Goal: Task Accomplishment & Management: Manage account settings

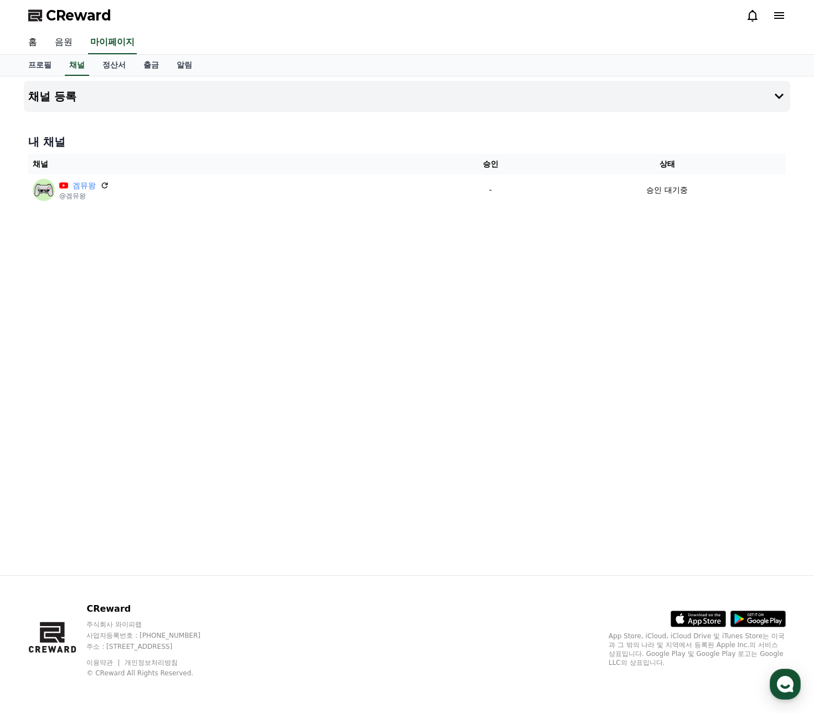
click at [76, 40] on link "음원" at bounding box center [63, 42] width 35 height 23
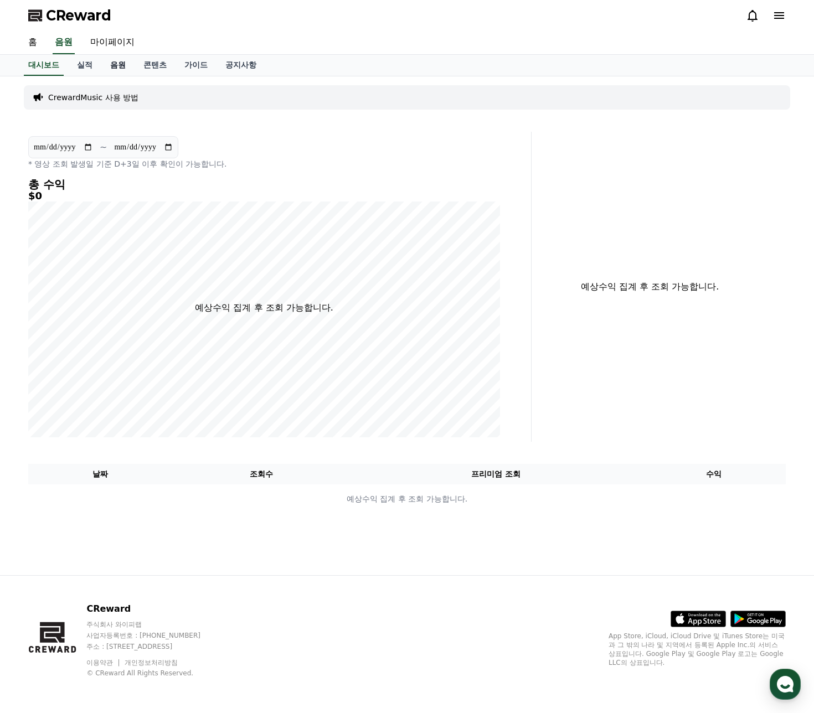
click at [107, 68] on link "음원" at bounding box center [117, 65] width 33 height 21
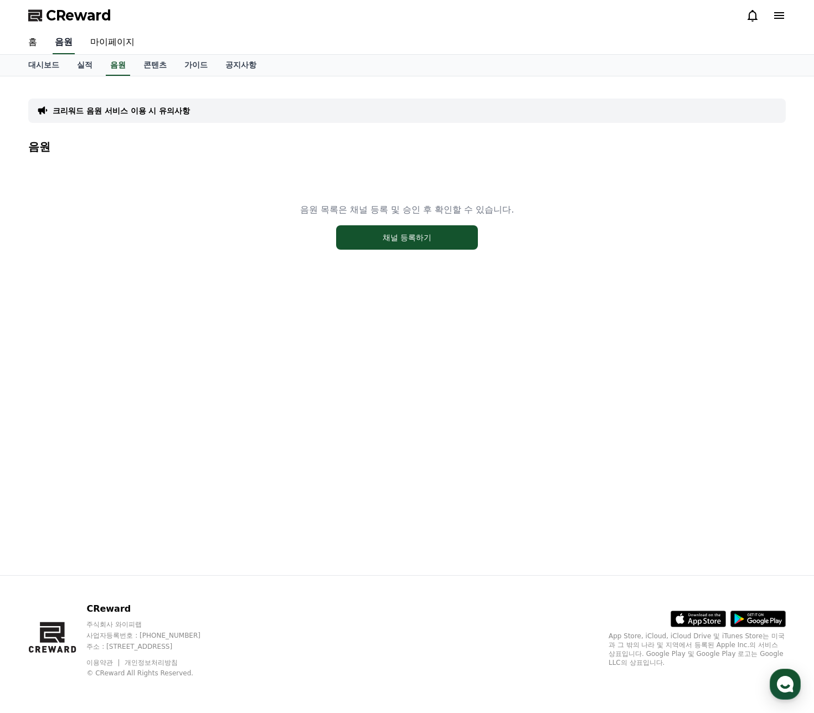
click at [73, 48] on link "음원" at bounding box center [64, 42] width 22 height 23
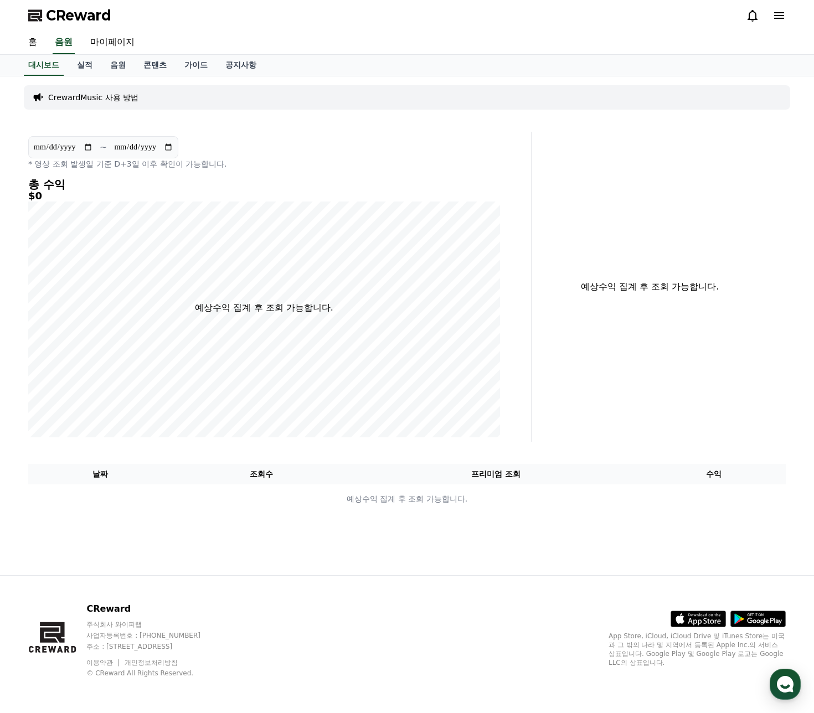
click at [95, 97] on p "CrewardMusic 사용 방법" at bounding box center [93, 97] width 90 height 11
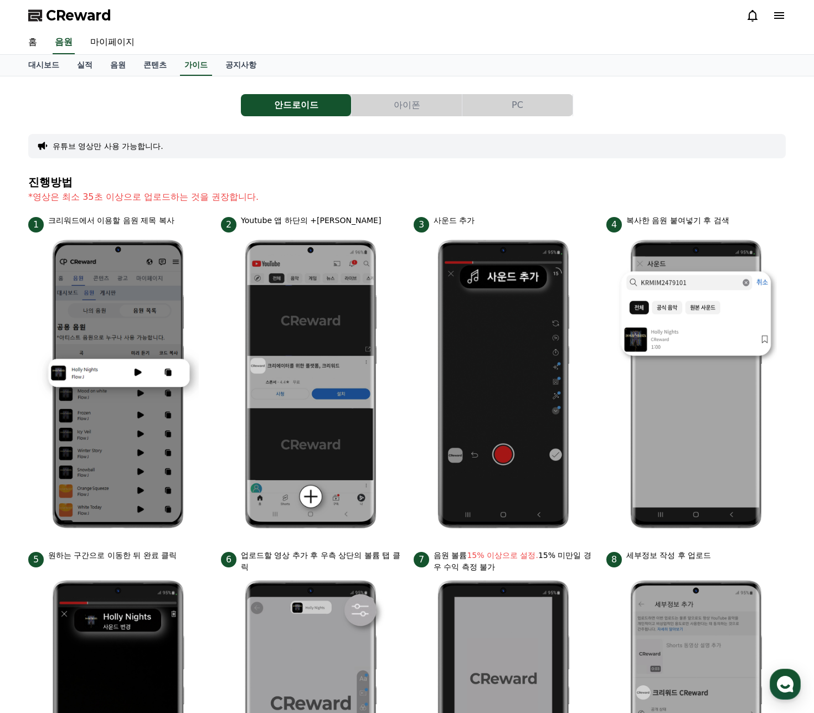
click at [120, 151] on button "유튜브 영상만 사용 가능합니다." at bounding box center [108, 146] width 111 height 11
click at [246, 66] on link "공지사항" at bounding box center [240, 65] width 49 height 21
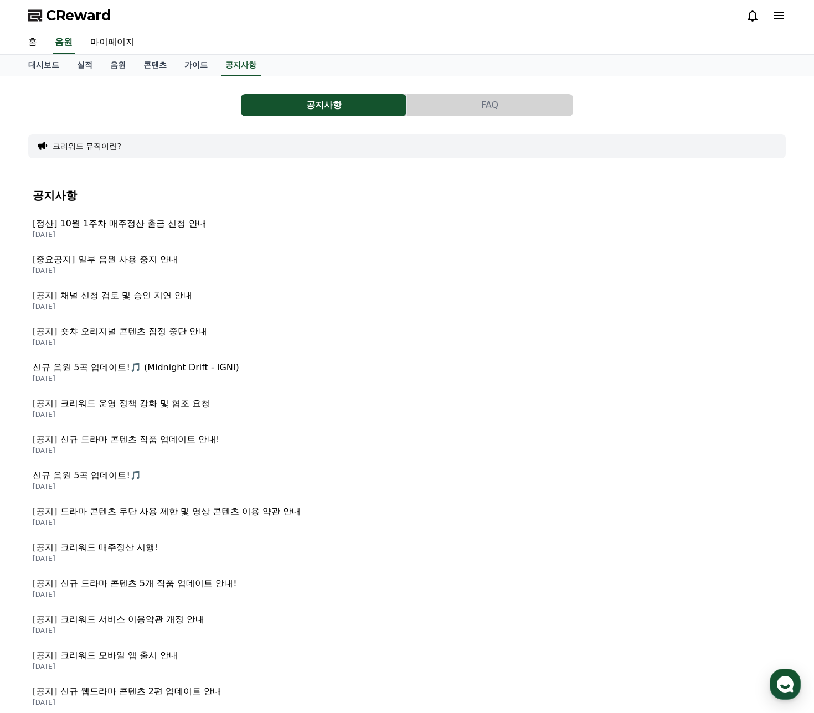
click at [161, 263] on p "[중요공지] 일부 음원 사용 중지 안내" at bounding box center [407, 259] width 748 height 13
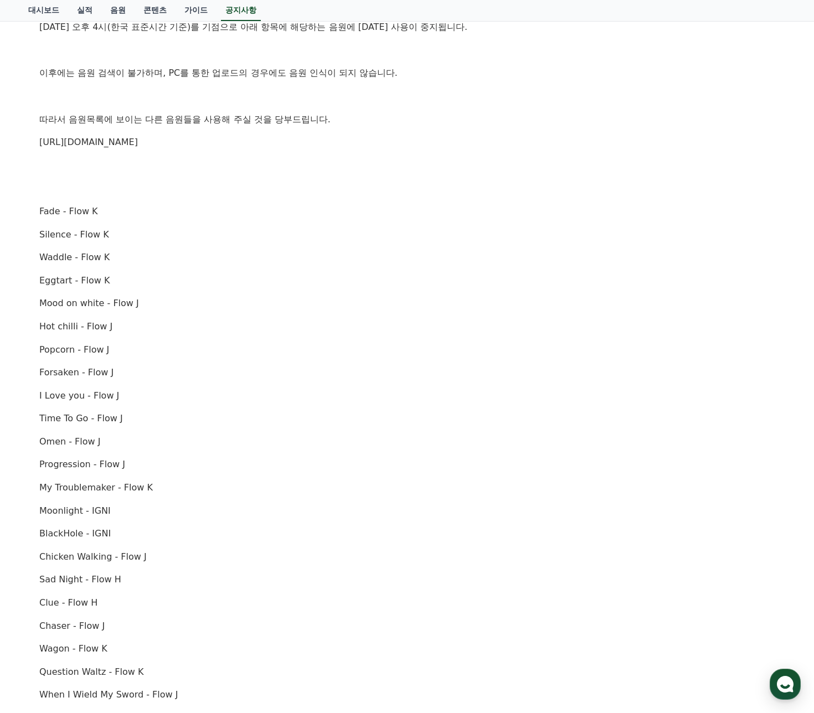
scroll to position [277, 0]
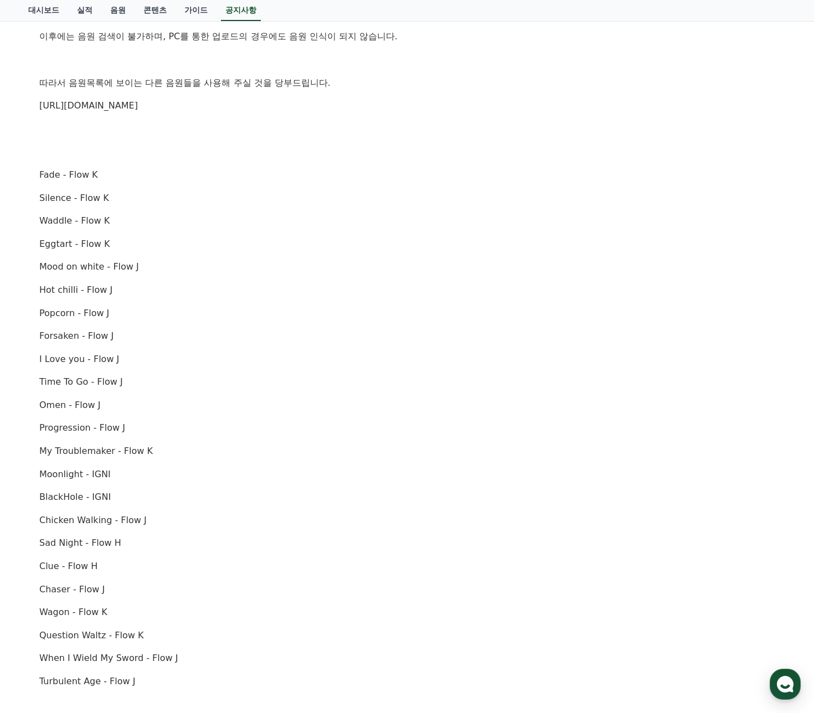
click at [161, 113] on div "안녕하세요, 크리워드입니다. 10월 2일 오후 4시(한국 표준시간 기준)를 기점으로 아래 항목에 해당하는 음원에 대한 사용이 중지됩니다. 이후…" at bounding box center [406, 370] width 735 height 866
click at [138, 105] on link "https://creward.net/music/list/public" at bounding box center [88, 105] width 99 height 11
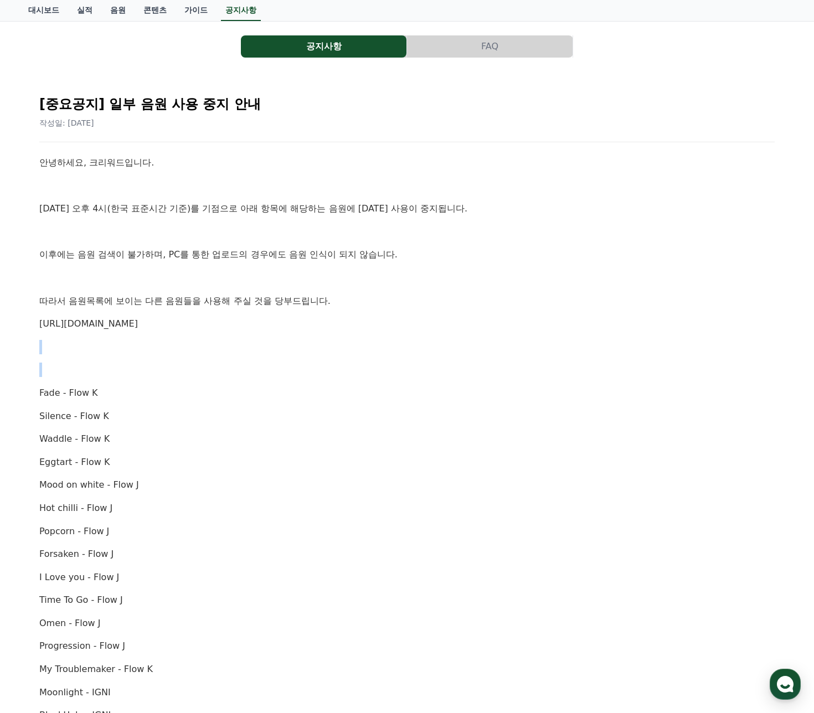
scroll to position [5, 0]
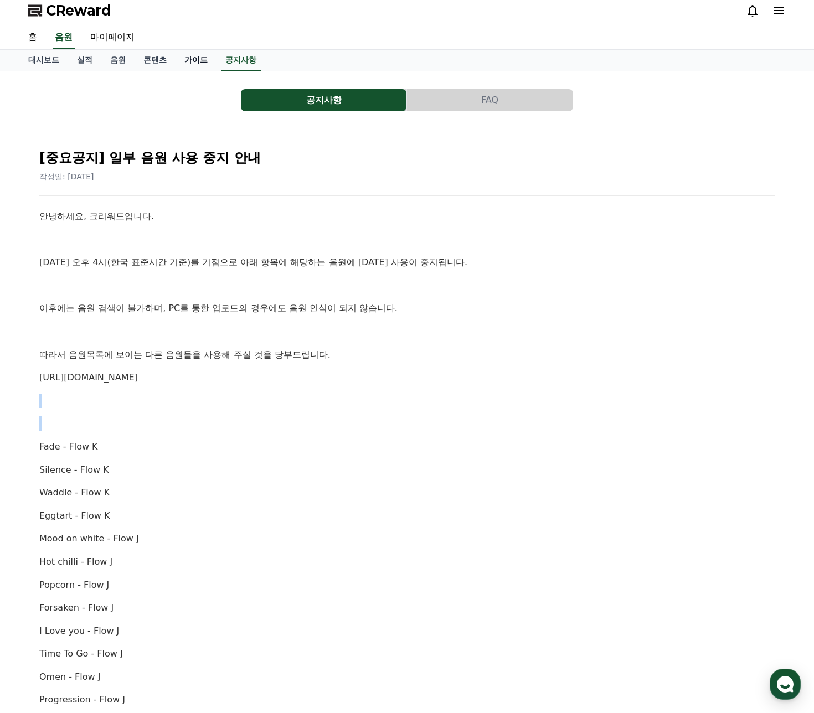
click at [200, 58] on link "가이드" at bounding box center [195, 60] width 41 height 21
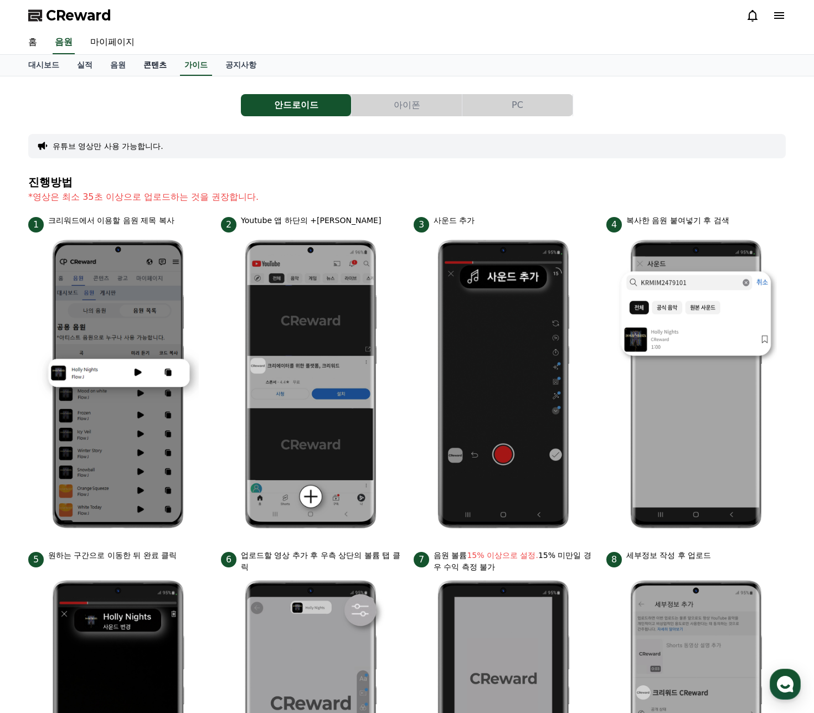
click at [173, 69] on link "콘텐츠" at bounding box center [155, 65] width 41 height 21
click at [122, 68] on link "음원" at bounding box center [117, 65] width 33 height 21
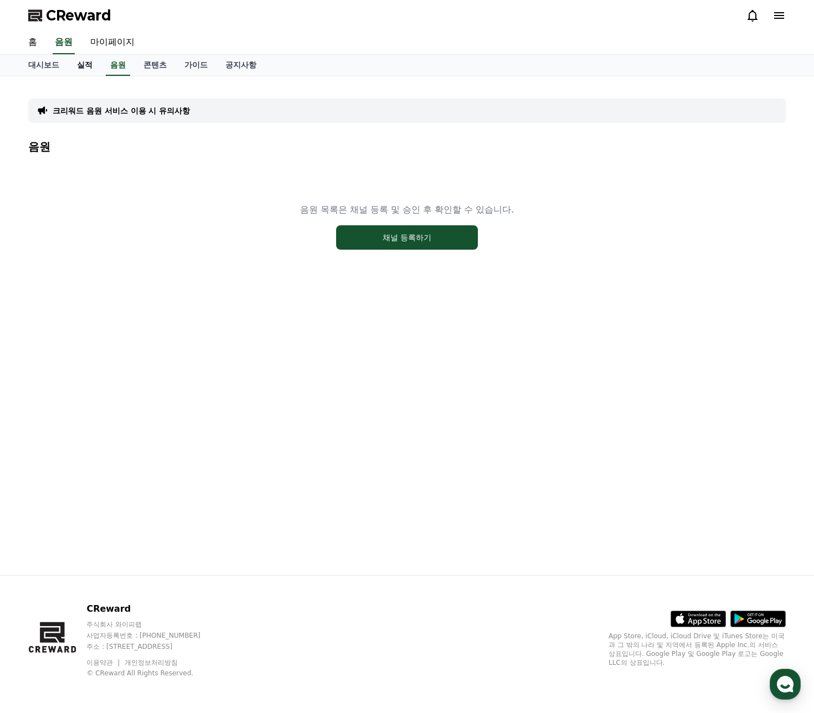
click at [84, 71] on link "실적" at bounding box center [84, 65] width 33 height 21
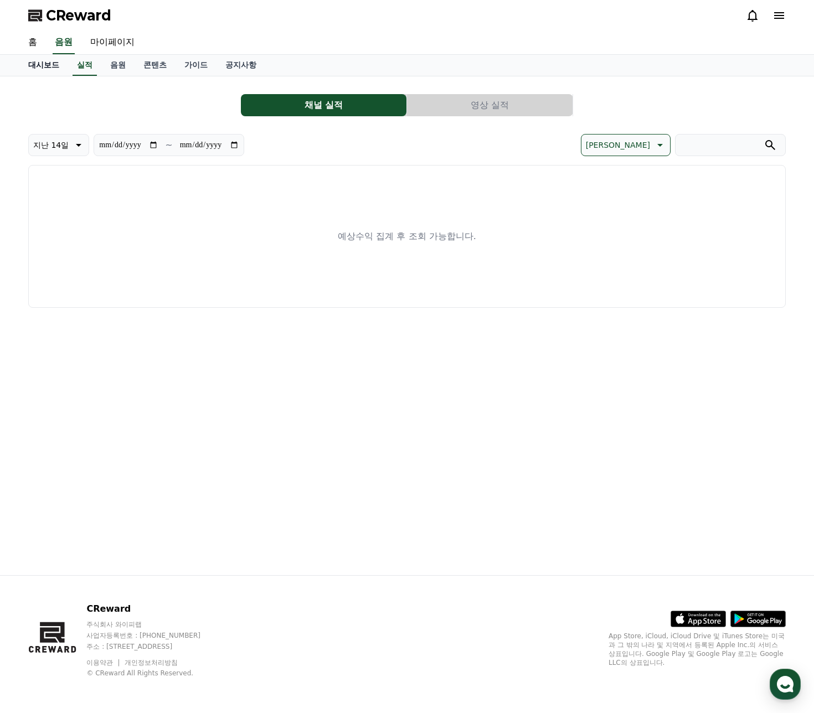
click at [50, 74] on link "대시보드" at bounding box center [43, 65] width 49 height 21
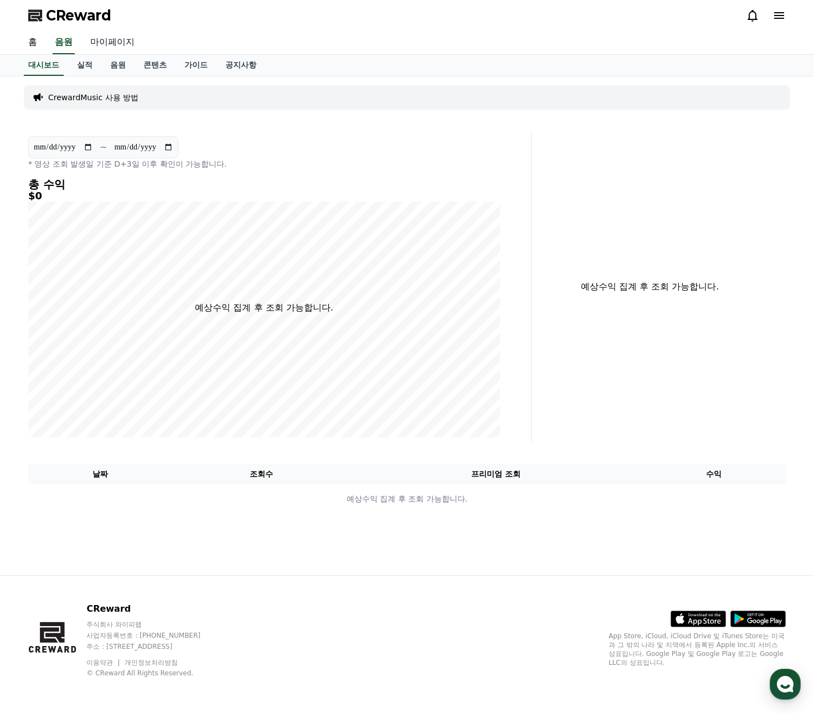
click at [100, 47] on link "마이페이지" at bounding box center [112, 42] width 62 height 23
select select "**********"
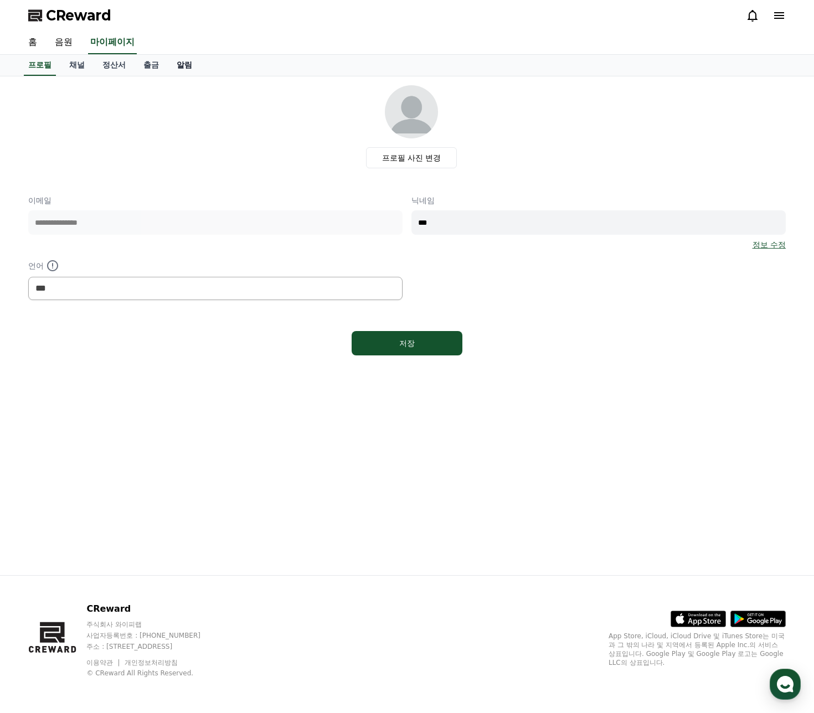
click at [180, 62] on link "알림" at bounding box center [184, 65] width 33 height 21
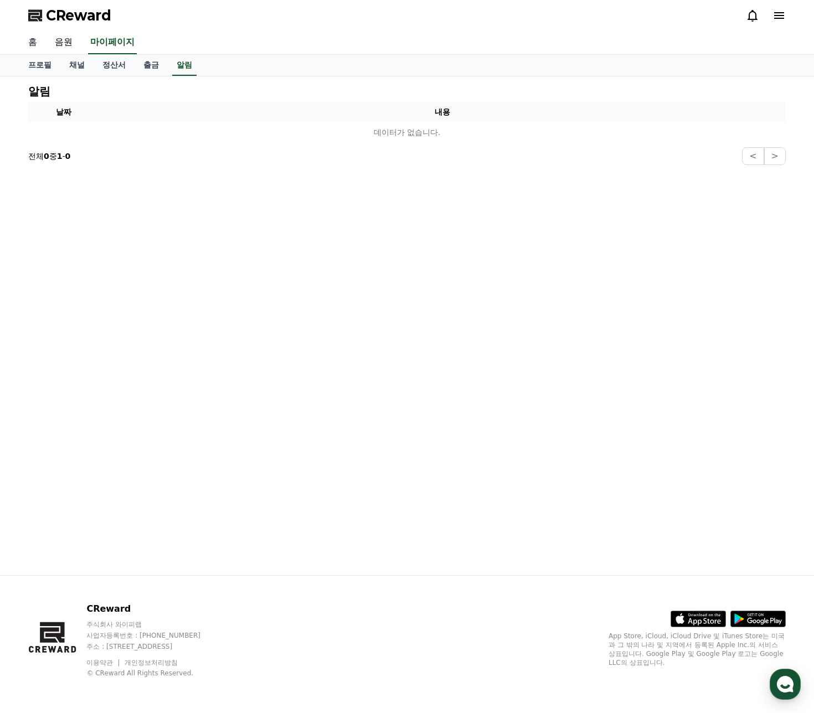
click at [35, 40] on link "홈" at bounding box center [32, 42] width 27 height 23
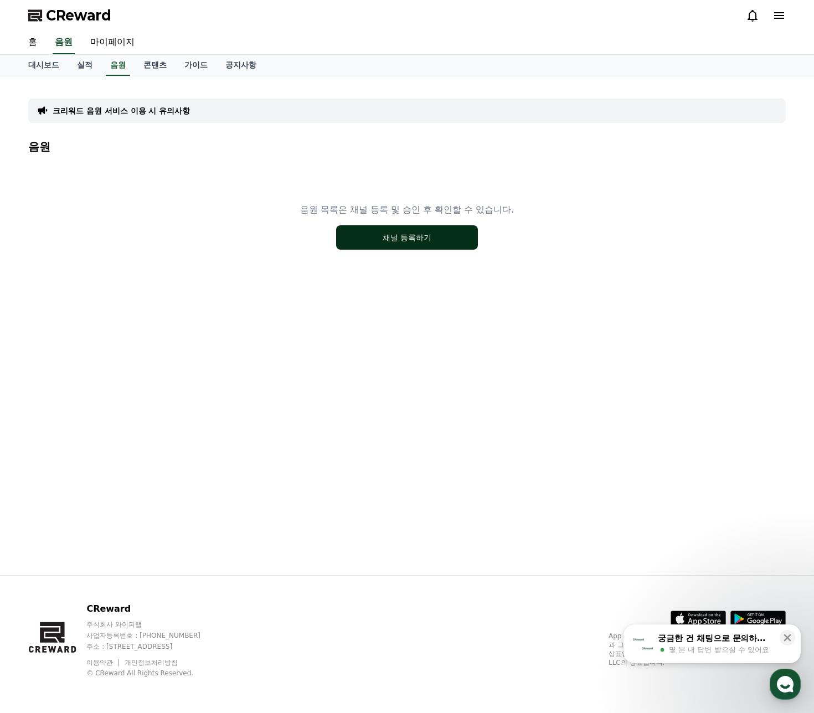
click at [408, 234] on button "채널 등록하기" at bounding box center [407, 237] width 142 height 24
